Goal: Browse casually: Explore the website without a specific task or goal

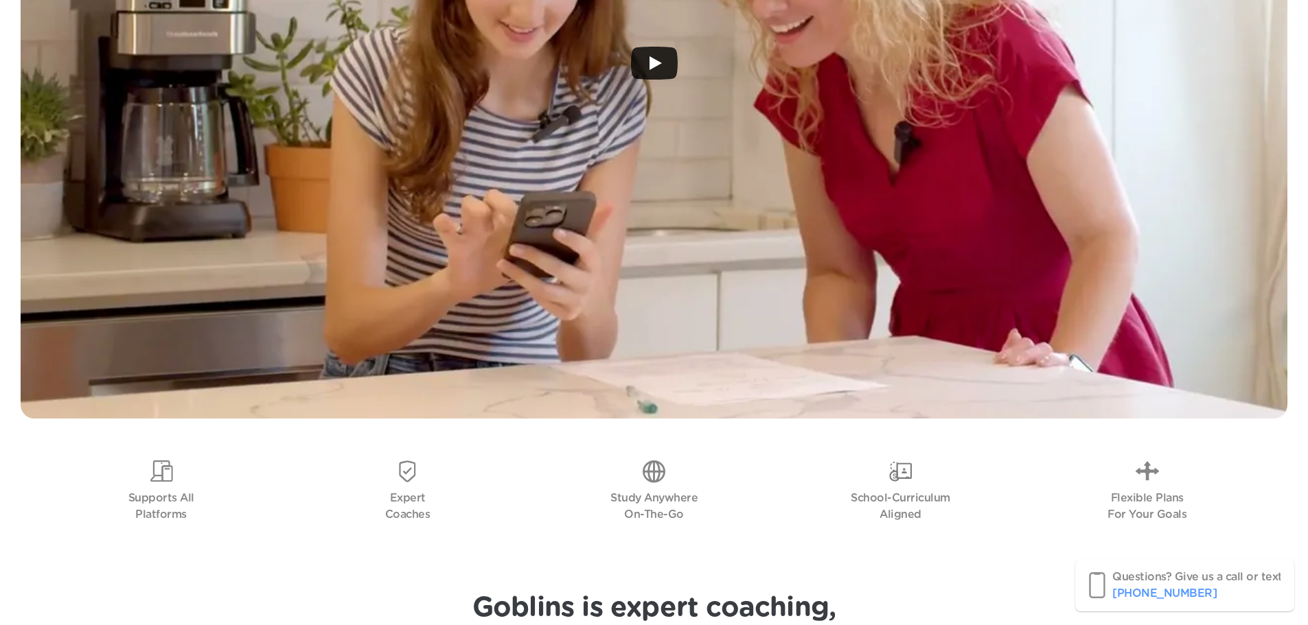
scroll to position [533, 0]
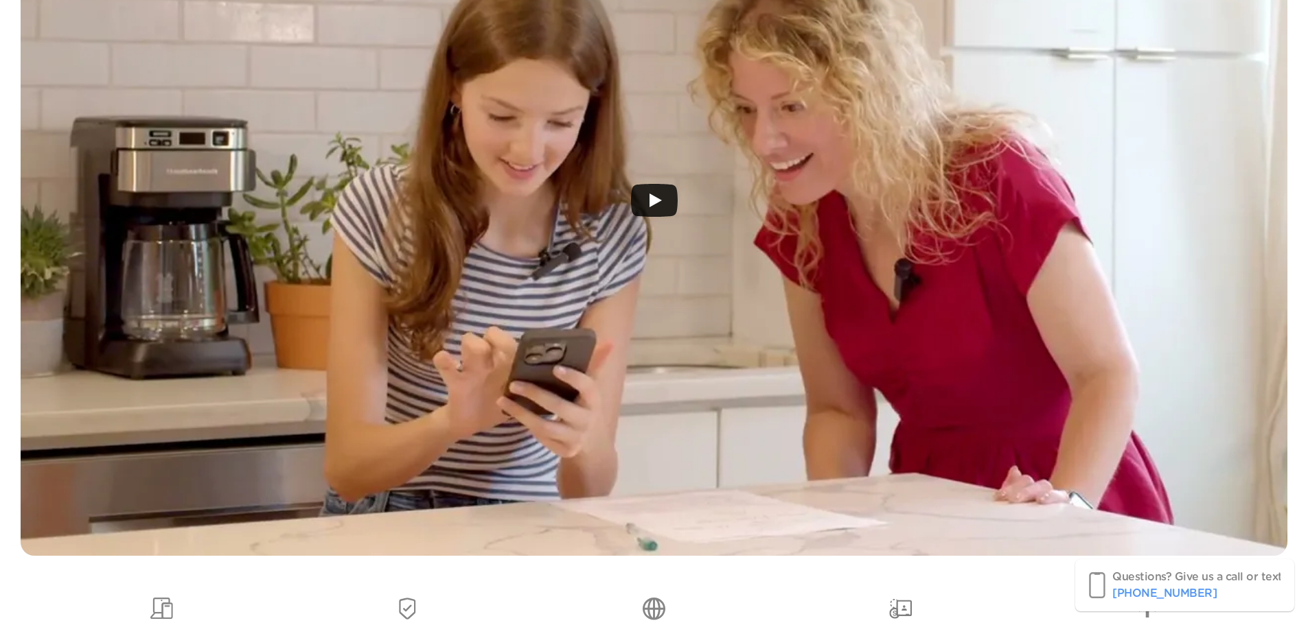
click at [657, 202] on icon "Play" at bounding box center [655, 201] width 12 height 14
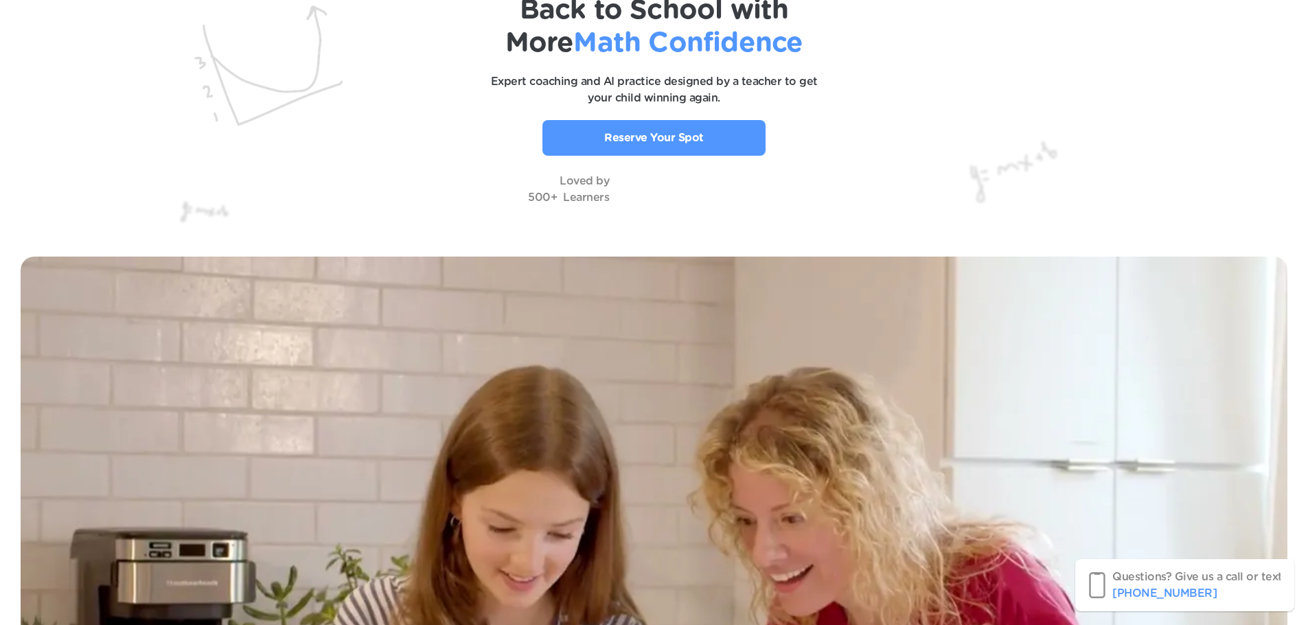
scroll to position [0, 0]
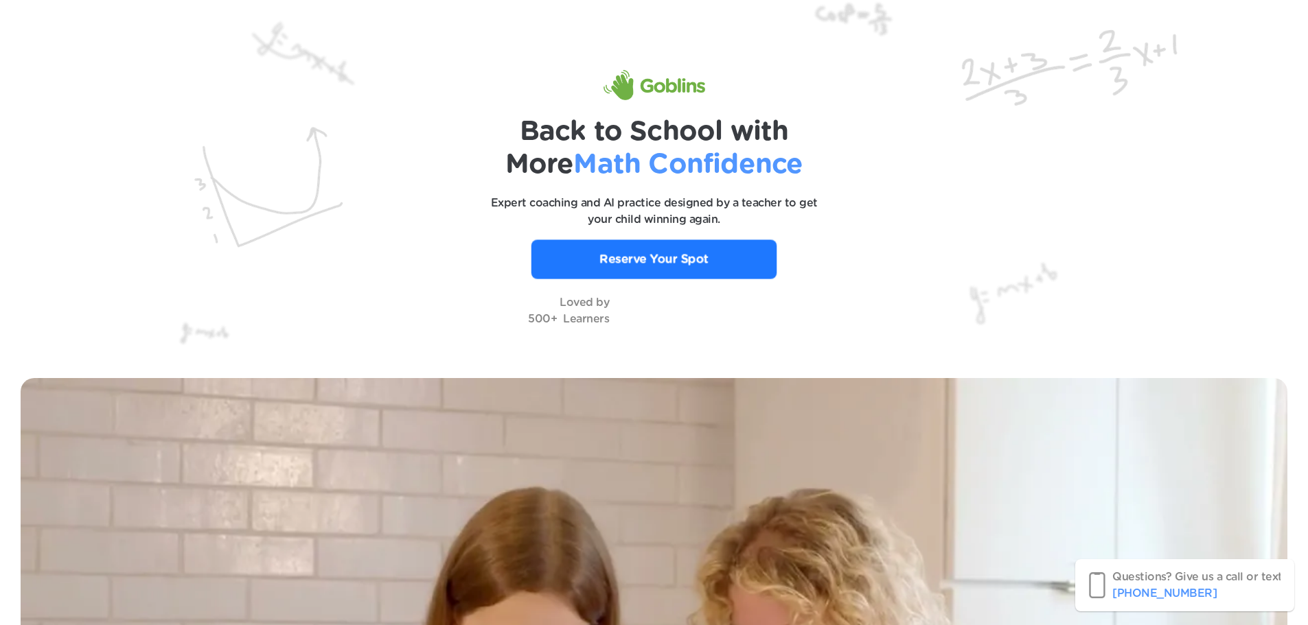
click at [667, 259] on p "Reserve Your Spot" at bounding box center [653, 260] width 109 height 18
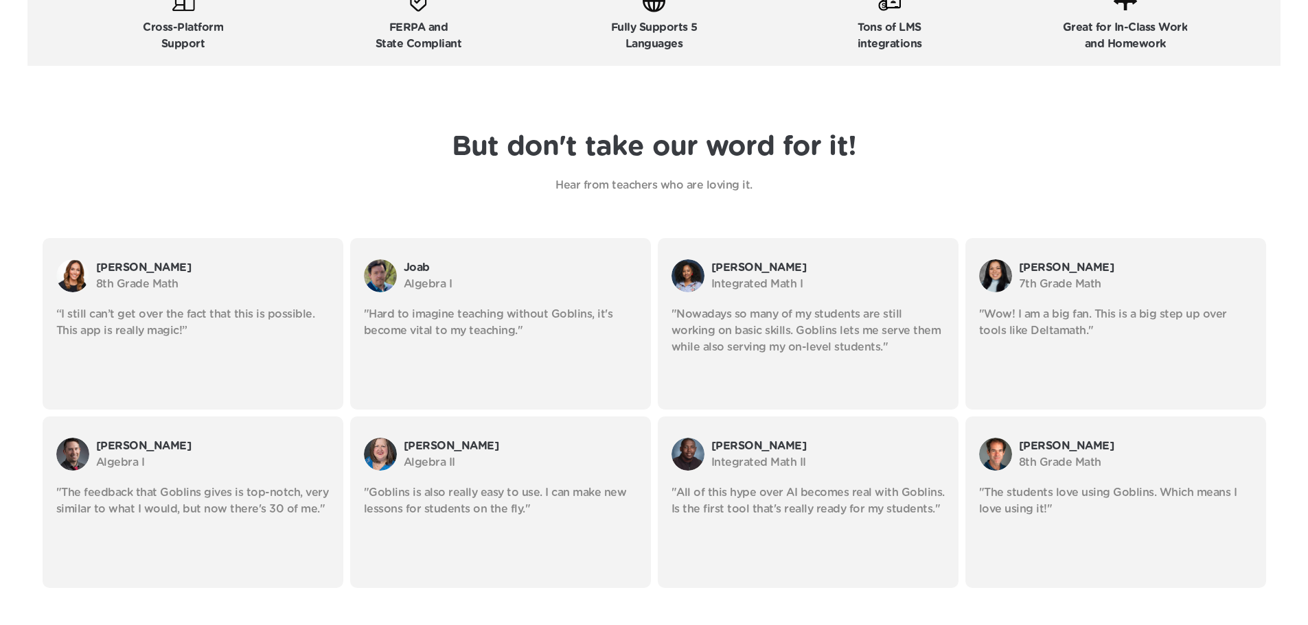
scroll to position [2197, 0]
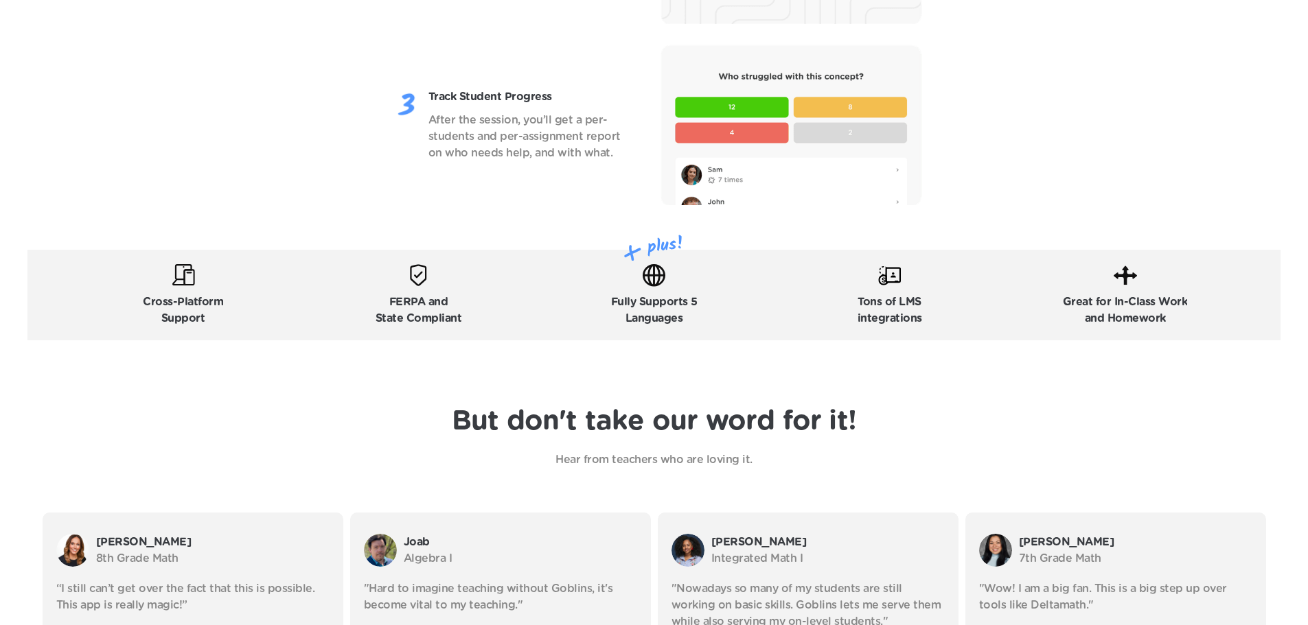
click at [901, 298] on p "Tons of LMS integrations" at bounding box center [890, 310] width 65 height 33
click at [885, 279] on img at bounding box center [889, 275] width 23 height 23
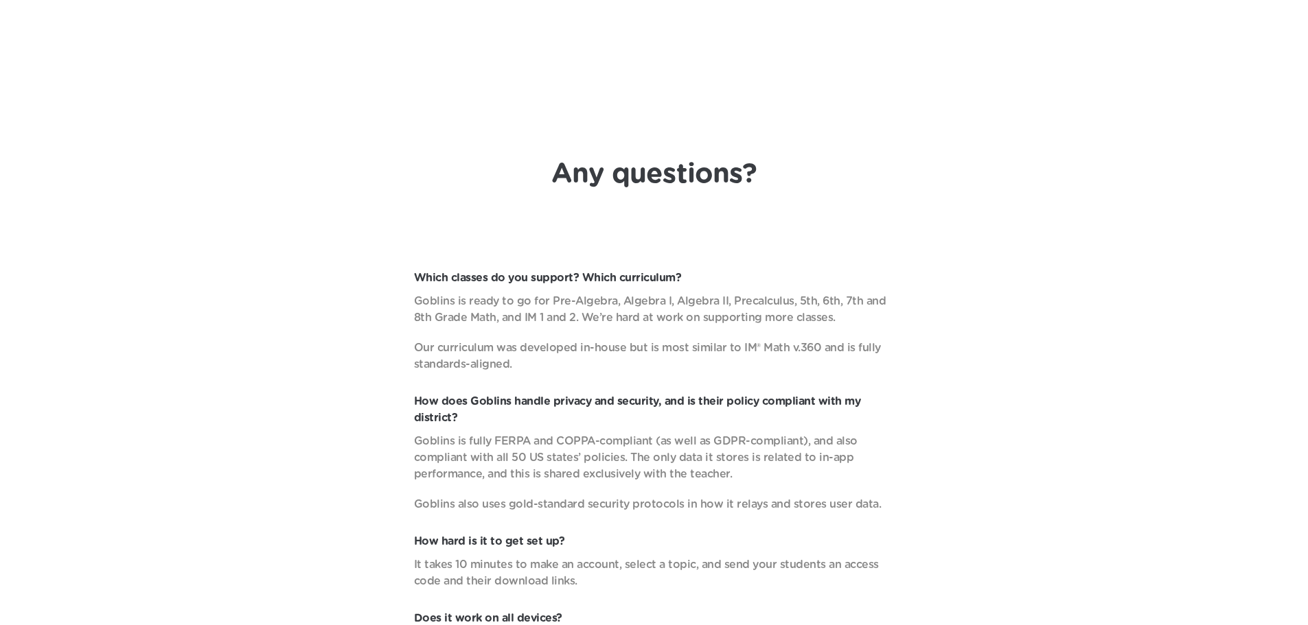
scroll to position [5248, 0]
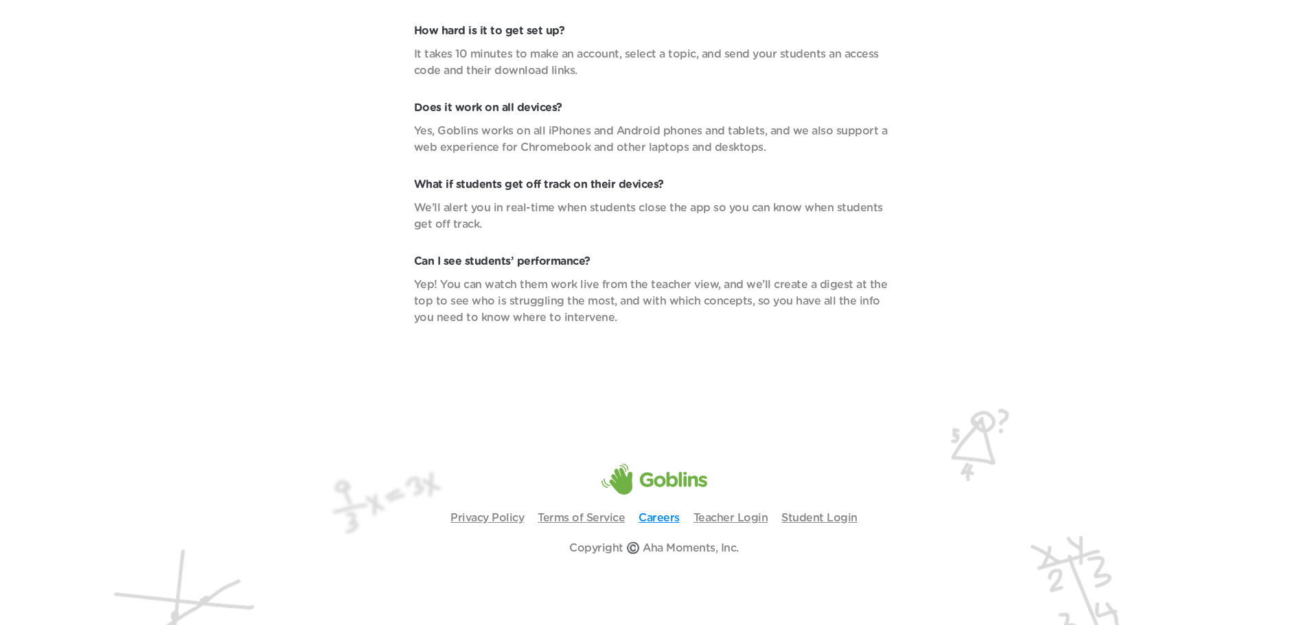
click at [655, 519] on link "Careers" at bounding box center [658, 518] width 41 height 11
click at [744, 520] on link "Teacher Login" at bounding box center [730, 518] width 75 height 11
click at [800, 520] on link "Student Login" at bounding box center [819, 518] width 76 height 11
click at [573, 522] on link "Terms of Service" at bounding box center [581, 518] width 87 height 11
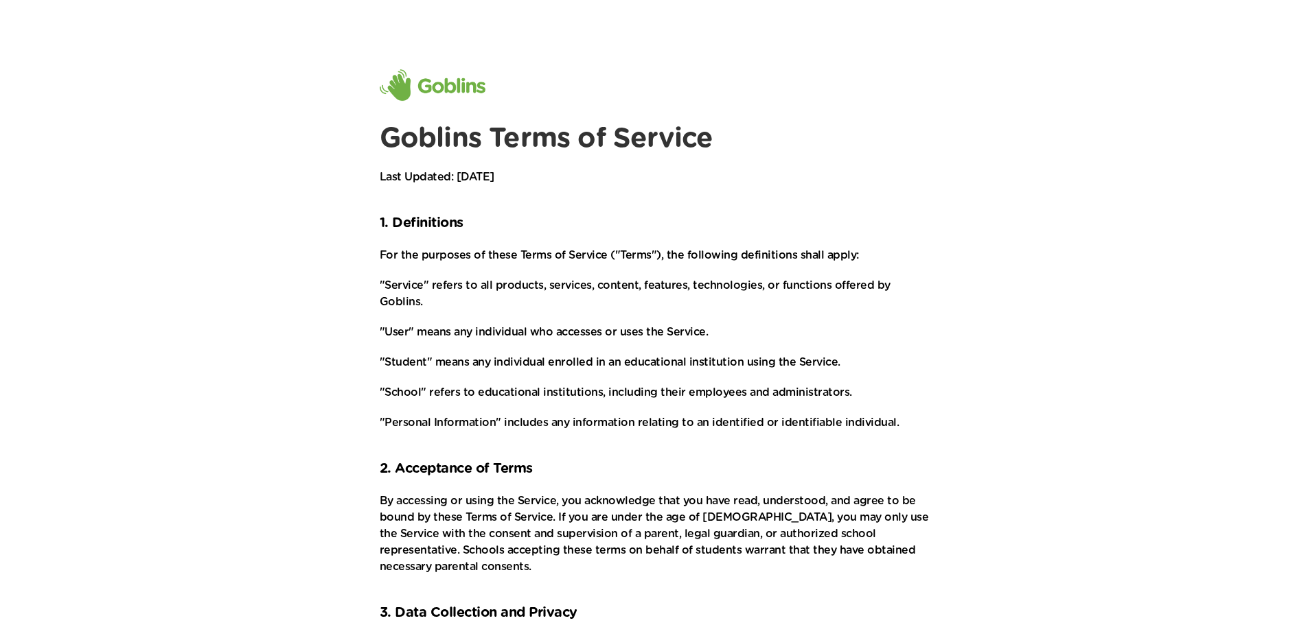
scroll to position [1429, 0]
